Goal: Transaction & Acquisition: Purchase product/service

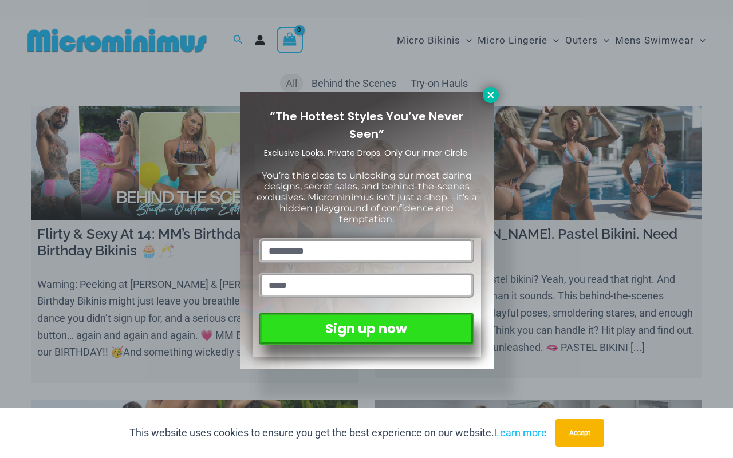
click at [493, 98] on icon at bounding box center [491, 95] width 10 height 10
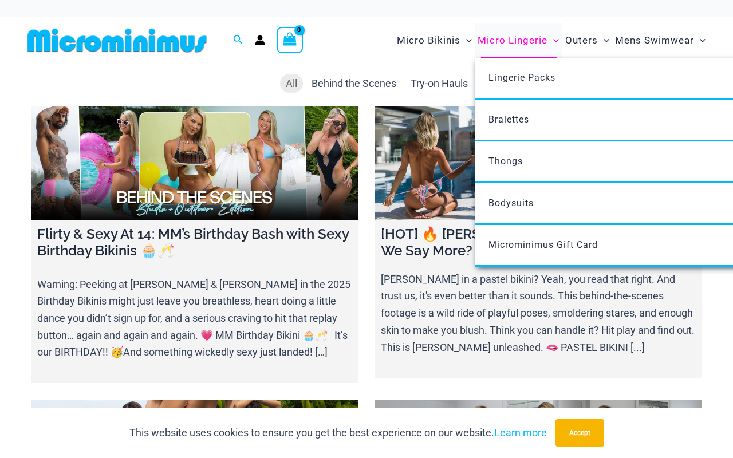
click at [496, 40] on span "Micro Lingerie" at bounding box center [513, 40] width 70 height 29
